Goal: Find contact information: Find contact information

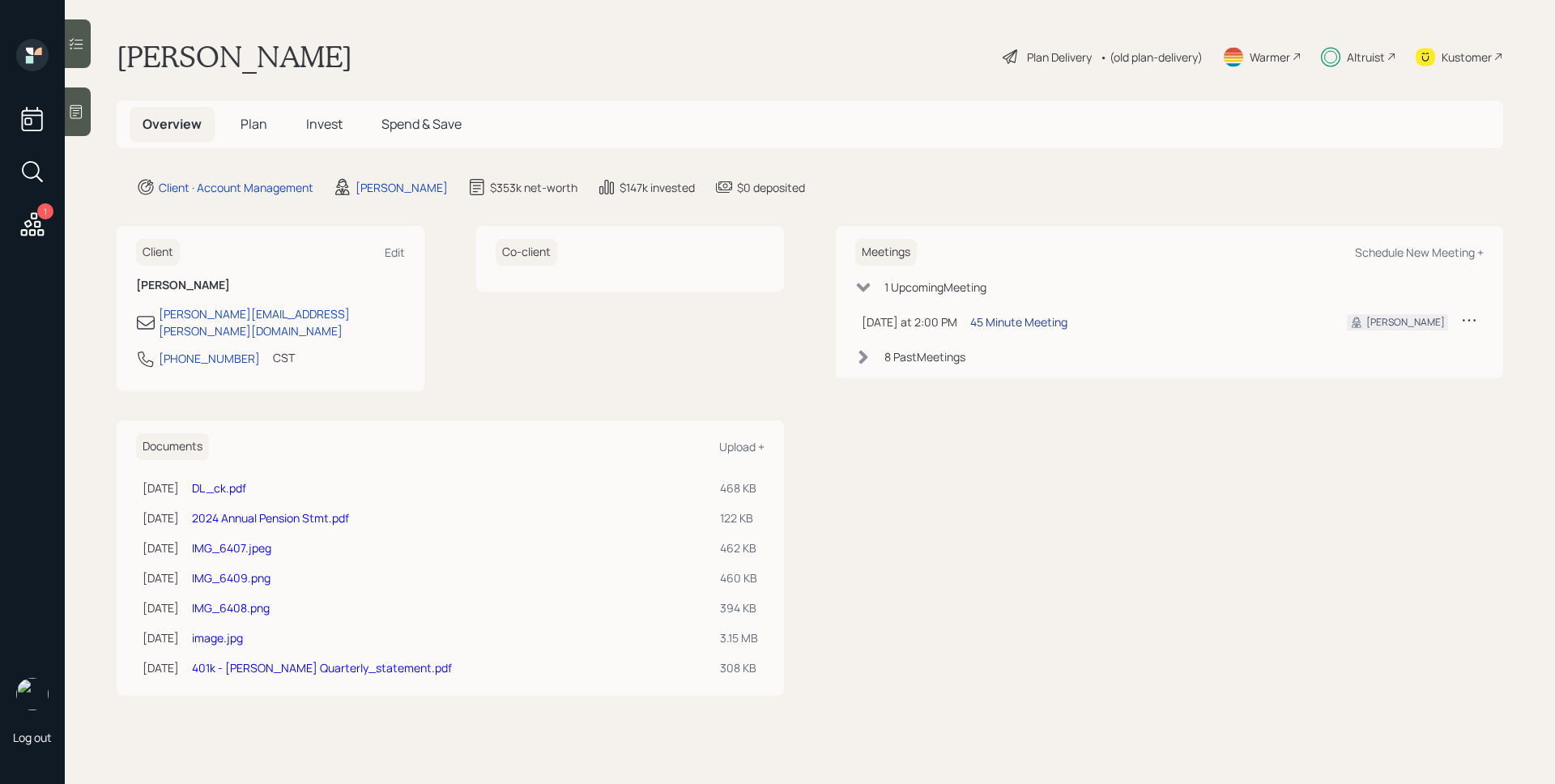
click at [1010, 321] on div "45 Minute Meeting" at bounding box center [1019, 321] width 98 height 17
click at [1367, 58] on div "Altruist" at bounding box center [1366, 57] width 38 height 17
click at [1392, 60] on icon at bounding box center [1391, 56] width 9 height 9
drag, startPoint x: 337, startPoint y: 322, endPoint x: 161, endPoint y: 309, distance: 176.5
click at [161, 309] on div "[PERSON_NAME][EMAIL_ADDRESS][PERSON_NAME][DOMAIN_NAME]" at bounding box center [270, 322] width 269 height 34
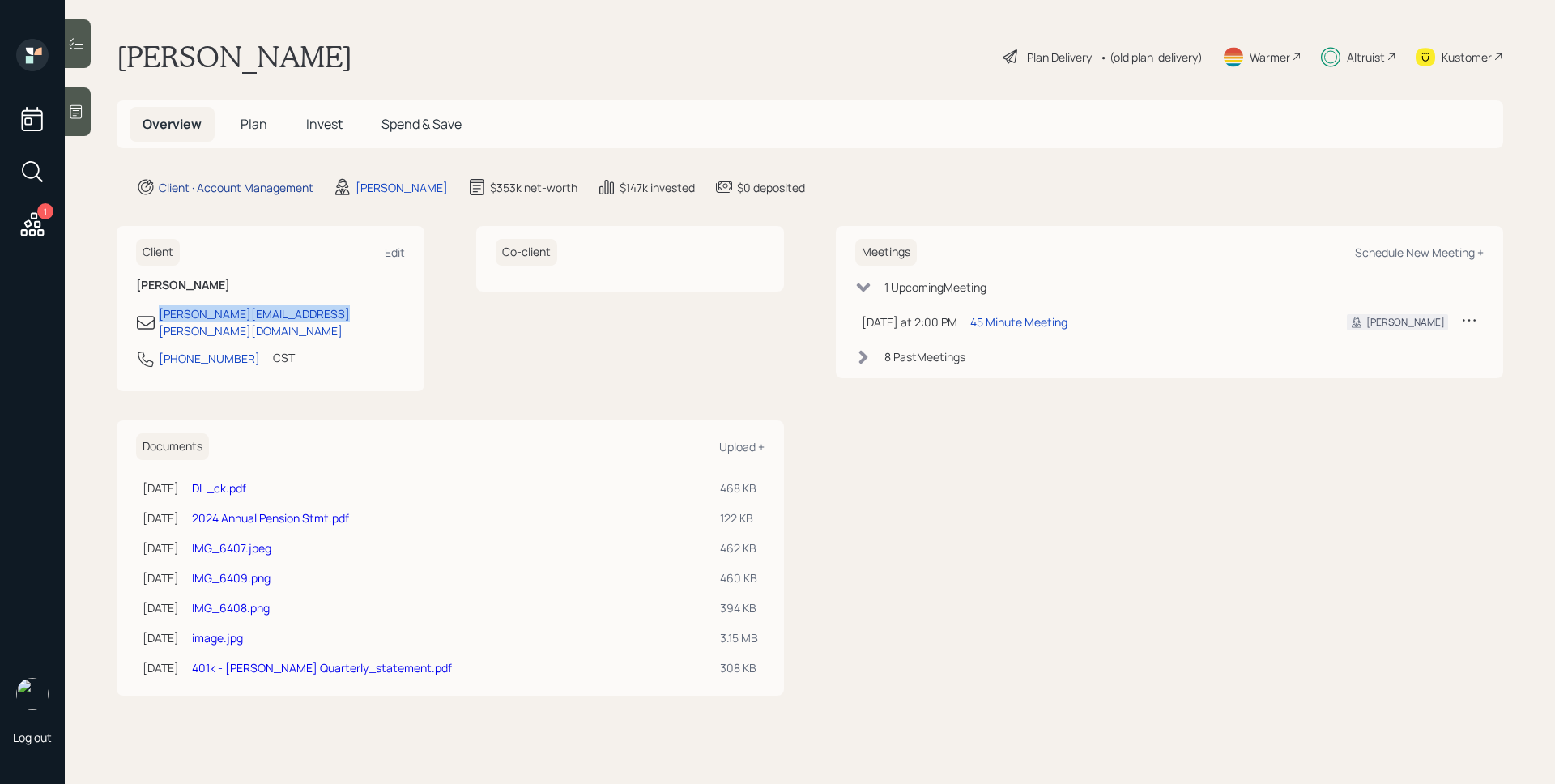
copy div "[PERSON_NAME][EMAIL_ADDRESS][PERSON_NAME][DOMAIN_NAME]"
